Goal: Book appointment/travel/reservation

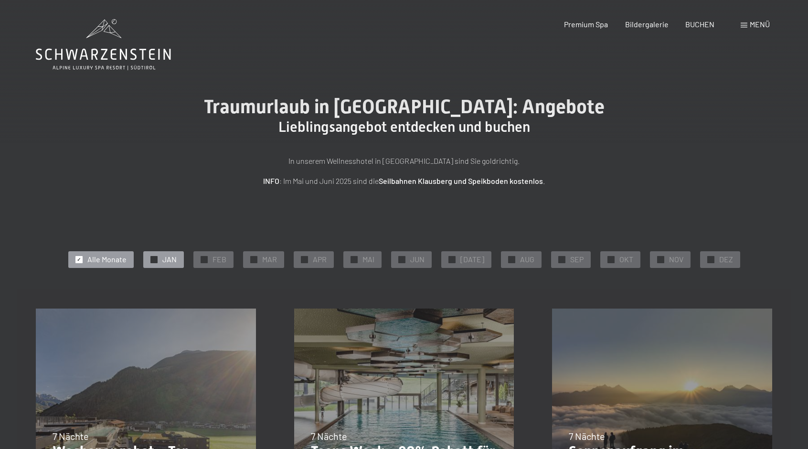
click at [168, 259] on span "JAN" at bounding box center [169, 259] width 14 height 11
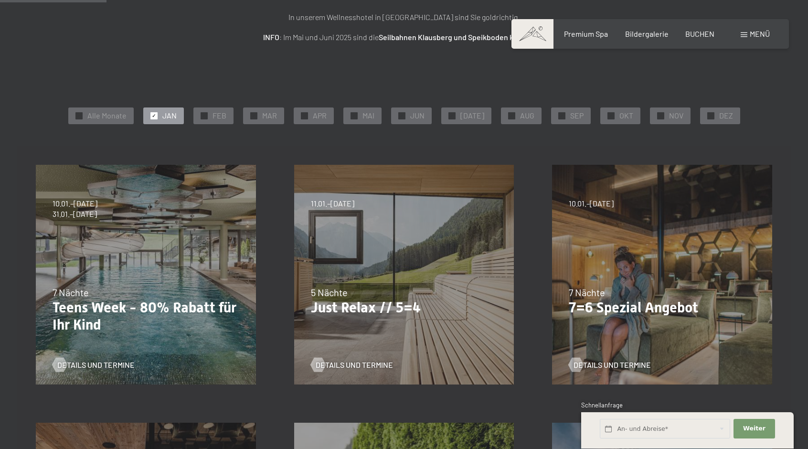
scroll to position [143, 0]
click at [709, 115] on span "✓" at bounding box center [711, 116] width 4 height 7
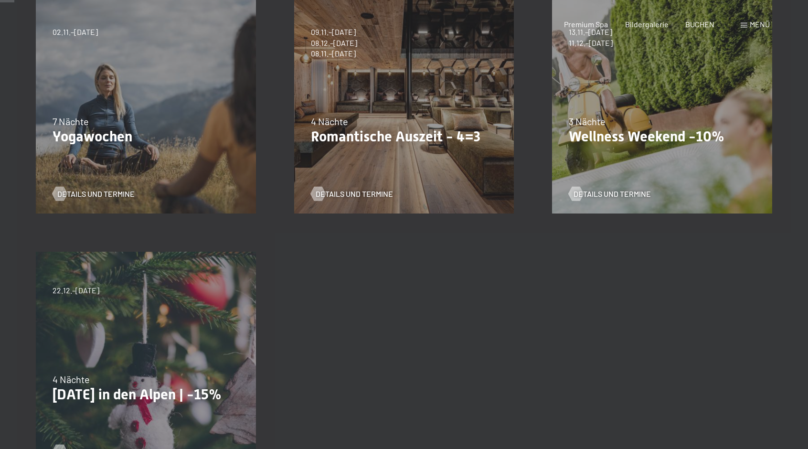
scroll to position [0, 0]
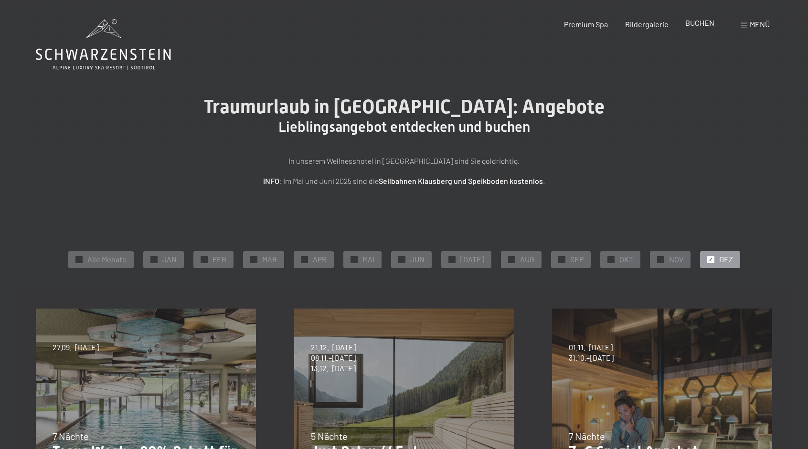
click at [698, 25] on span "BUCHEN" at bounding box center [699, 22] width 29 height 9
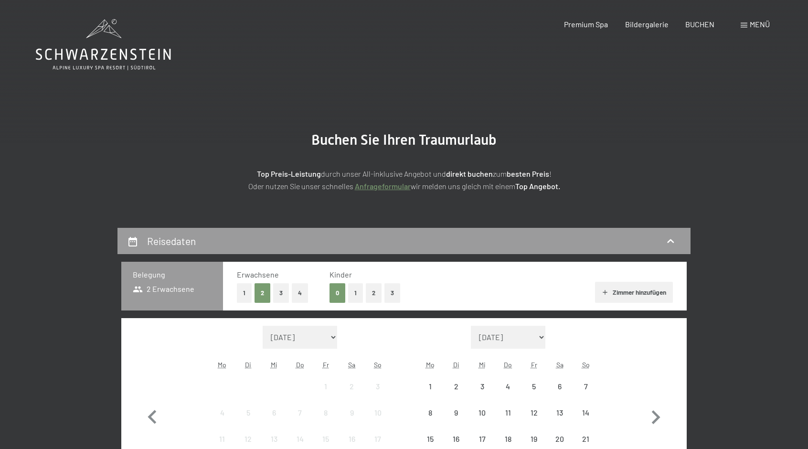
scroll to position [143, 0]
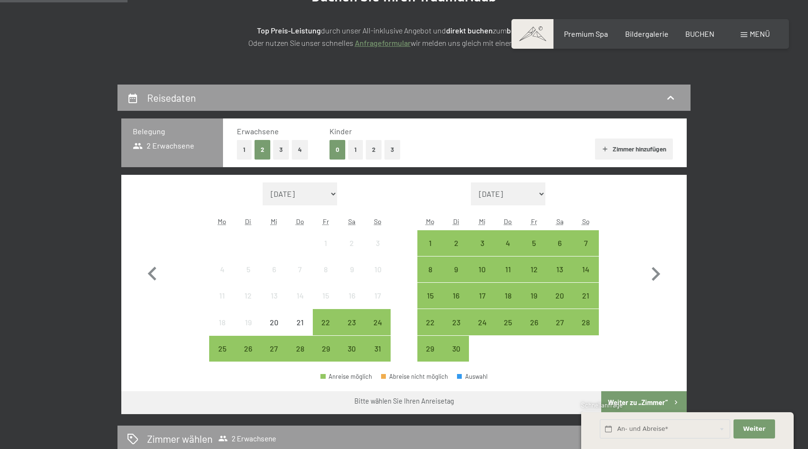
click at [379, 44] on link "Anfrageformular" at bounding box center [383, 42] width 56 height 9
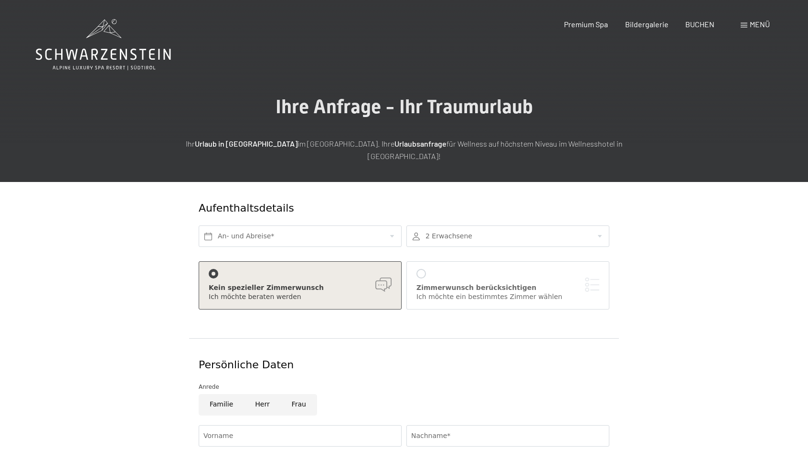
scroll to position [143, 0]
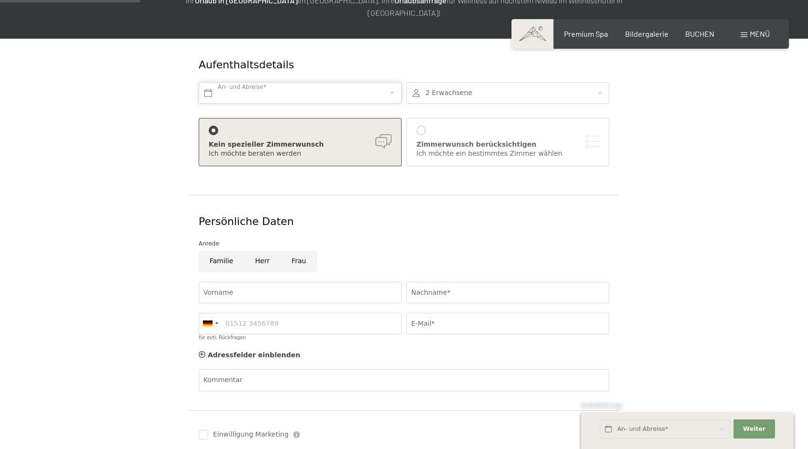
click at [252, 82] on input "text" at bounding box center [300, 92] width 203 height 21
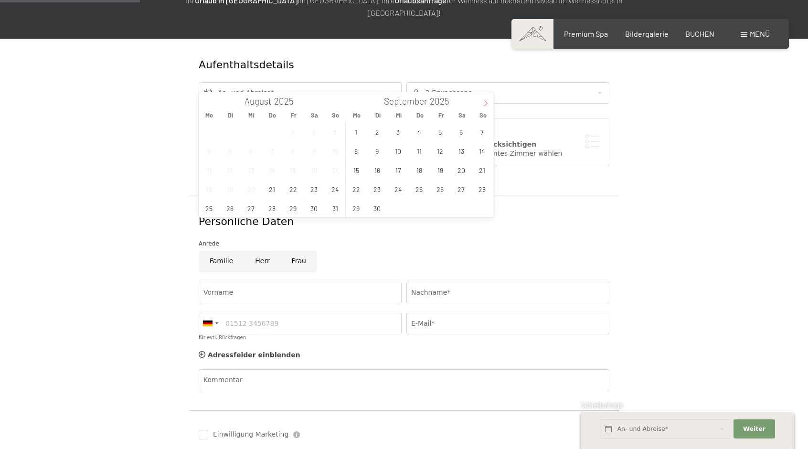
click at [482, 102] on icon at bounding box center [485, 103] width 7 height 7
type input "2026"
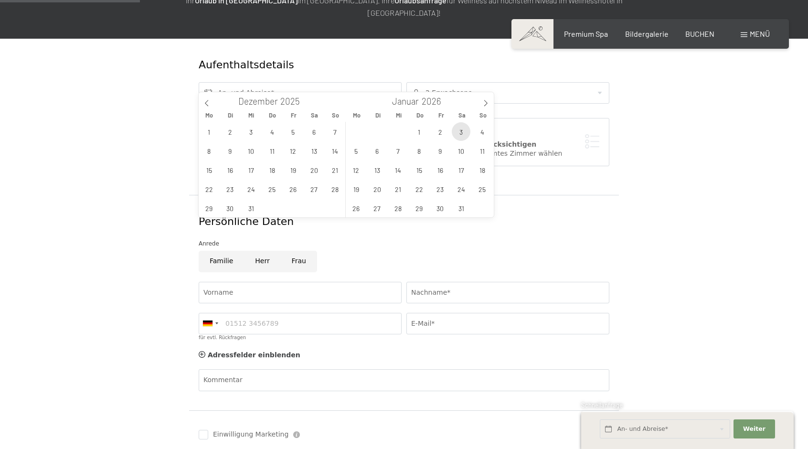
click at [461, 131] on span "3" at bounding box center [461, 131] width 19 height 19
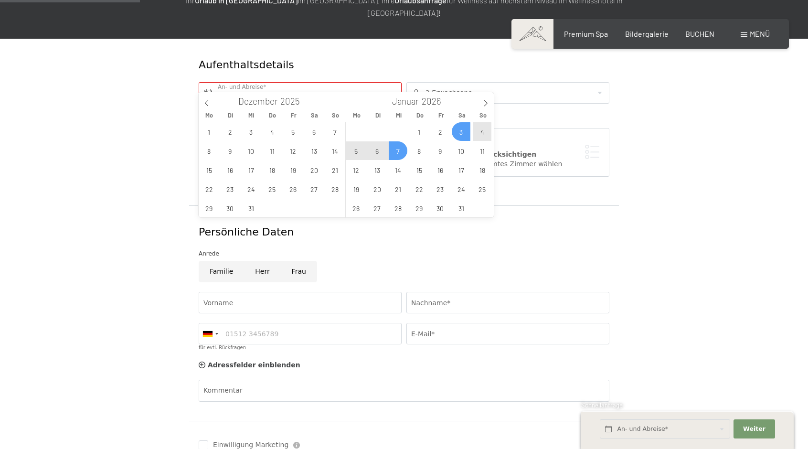
click at [402, 153] on span "7" at bounding box center [398, 150] width 19 height 19
type input "Sa. 03.01.2026 - Mi. 07.01.2026"
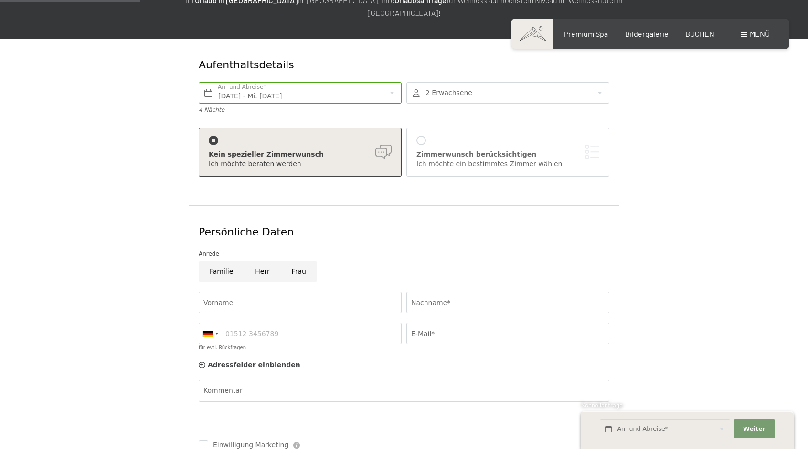
click at [438, 82] on div at bounding box center [507, 92] width 203 height 21
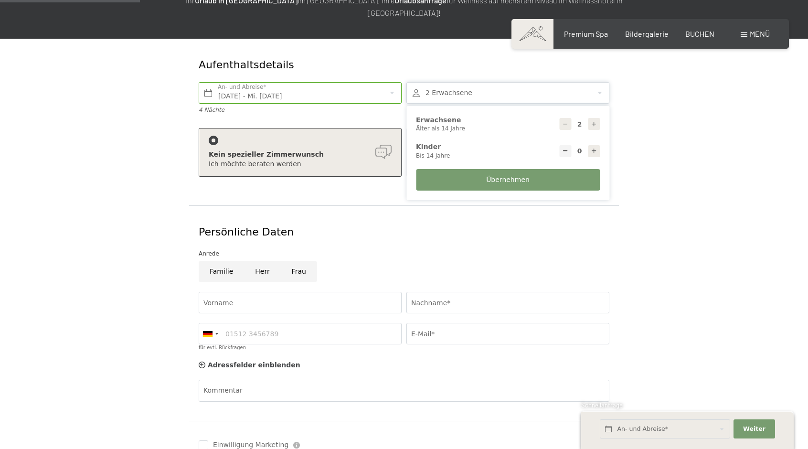
click at [587, 142] on div "0 Kinder Bis 14 Jahre" at bounding box center [508, 150] width 184 height 17
click at [593, 148] on icon at bounding box center [594, 151] width 7 height 7
type input "1"
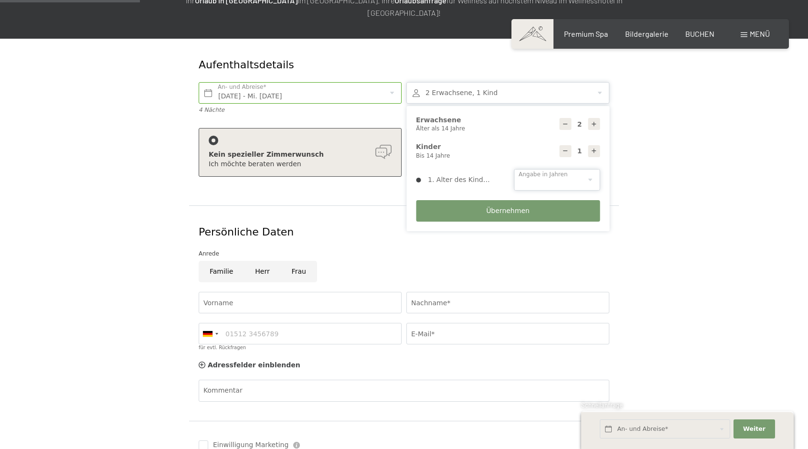
click at [591, 169] on select "0 1 2 3 4 5 6 7 8 9 10 11 12 13 14" at bounding box center [557, 179] width 86 height 21
select select "4"
click at [514, 169] on select "0 1 2 3 4 5 6 7 8 9 10 11 12 13 14" at bounding box center [557, 179] width 86 height 21
click at [507, 206] on span "Übernehmen" at bounding box center [507, 211] width 43 height 10
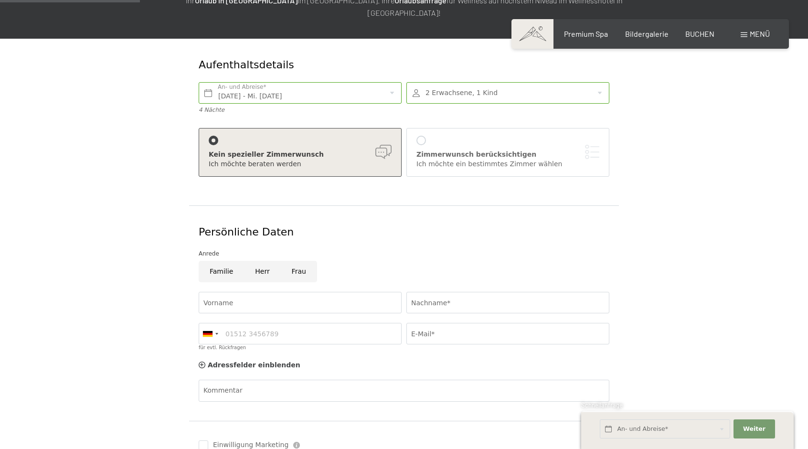
scroll to position [287, 0]
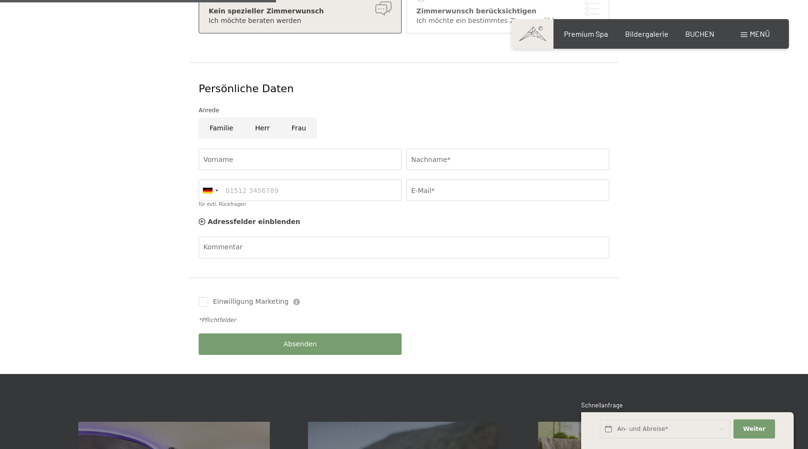
click at [293, 117] on input "Frau" at bounding box center [299, 127] width 36 height 21
radio input "true"
click at [240, 154] on input "Vorname" at bounding box center [300, 159] width 203 height 21
type input "Melanie"
type input "Schwarz"
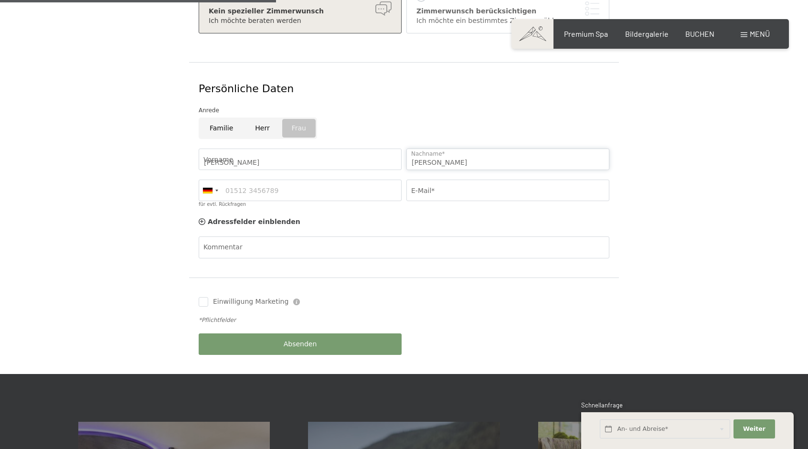
type input "01726245706"
type input "melischwarz7@hotmail.com"
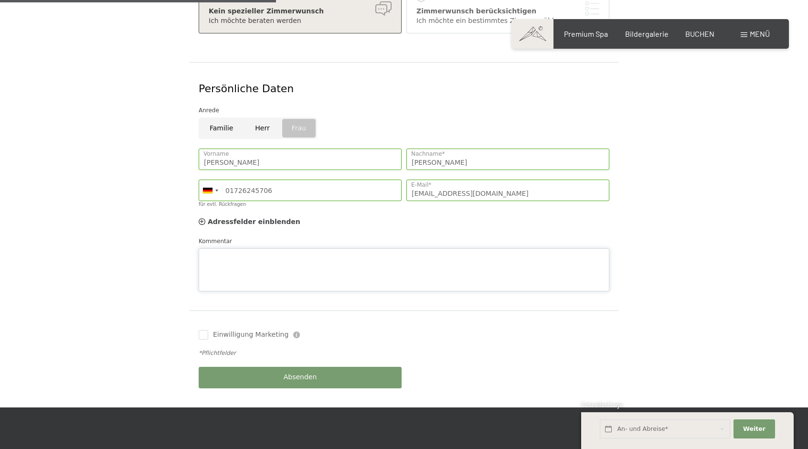
click at [256, 236] on div "Kommentar" at bounding box center [404, 263] width 411 height 55
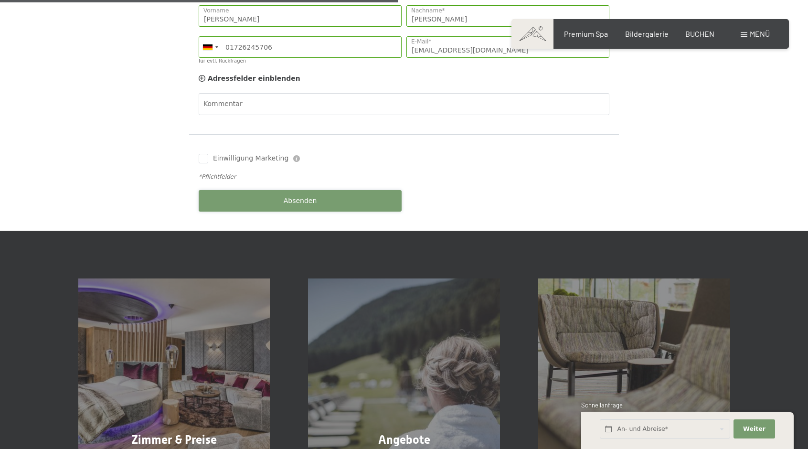
click at [297, 218] on div "Buchen Anfragen Premium Spa Bildergalerie BUCHEN Menü DE IT EN Gutschein Bilder…" at bounding box center [404, 246] width 808 height 1353
click at [293, 196] on span "Absenden" at bounding box center [300, 201] width 33 height 10
